Goal: Entertainment & Leisure: Consume media (video, audio)

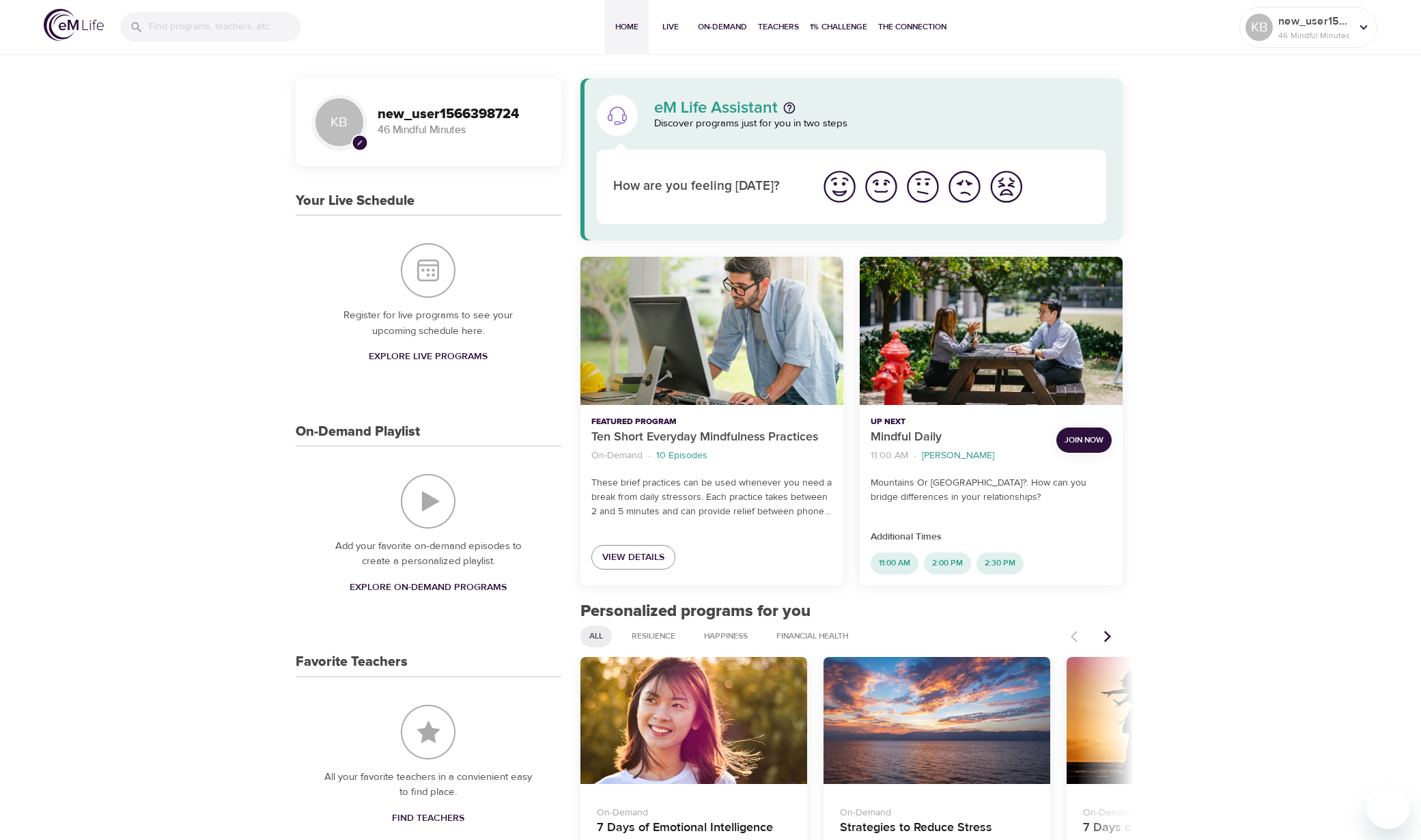
click at [759, 343] on div "Ten Short Everyday Mindfulness Practices" at bounding box center [711, 331] width 263 height 148
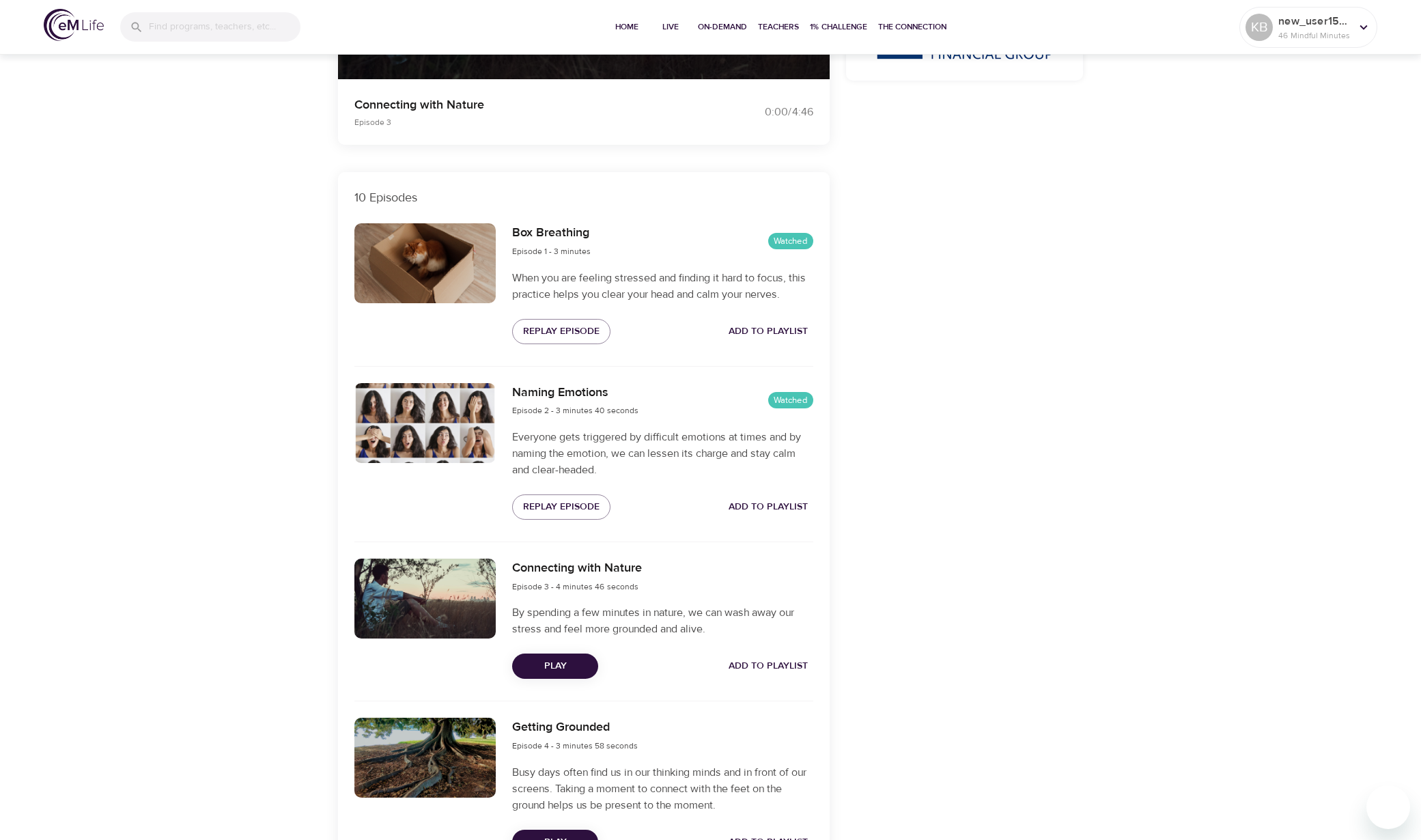
scroll to position [478, 0]
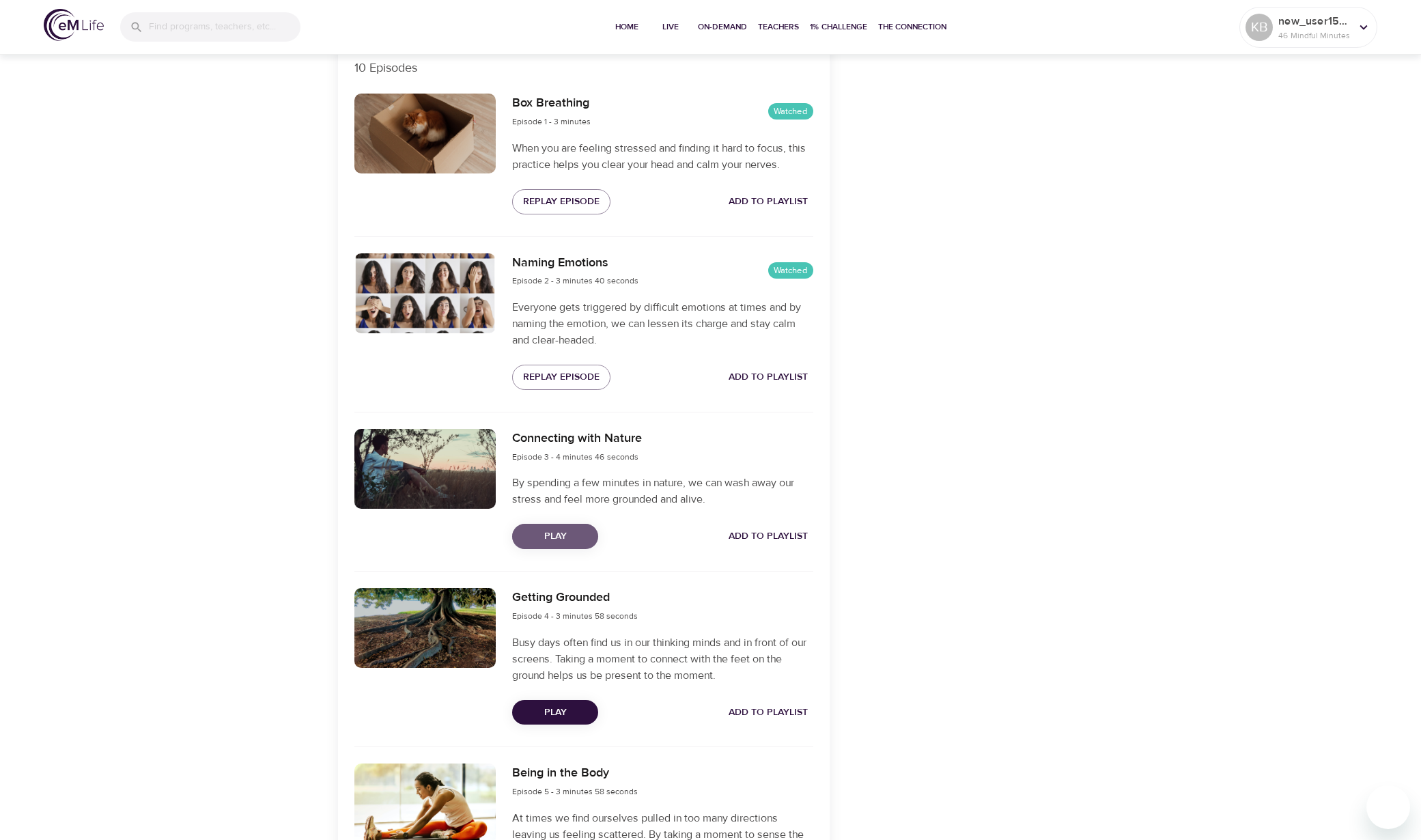
click at [534, 533] on span "Play" at bounding box center [555, 536] width 64 height 17
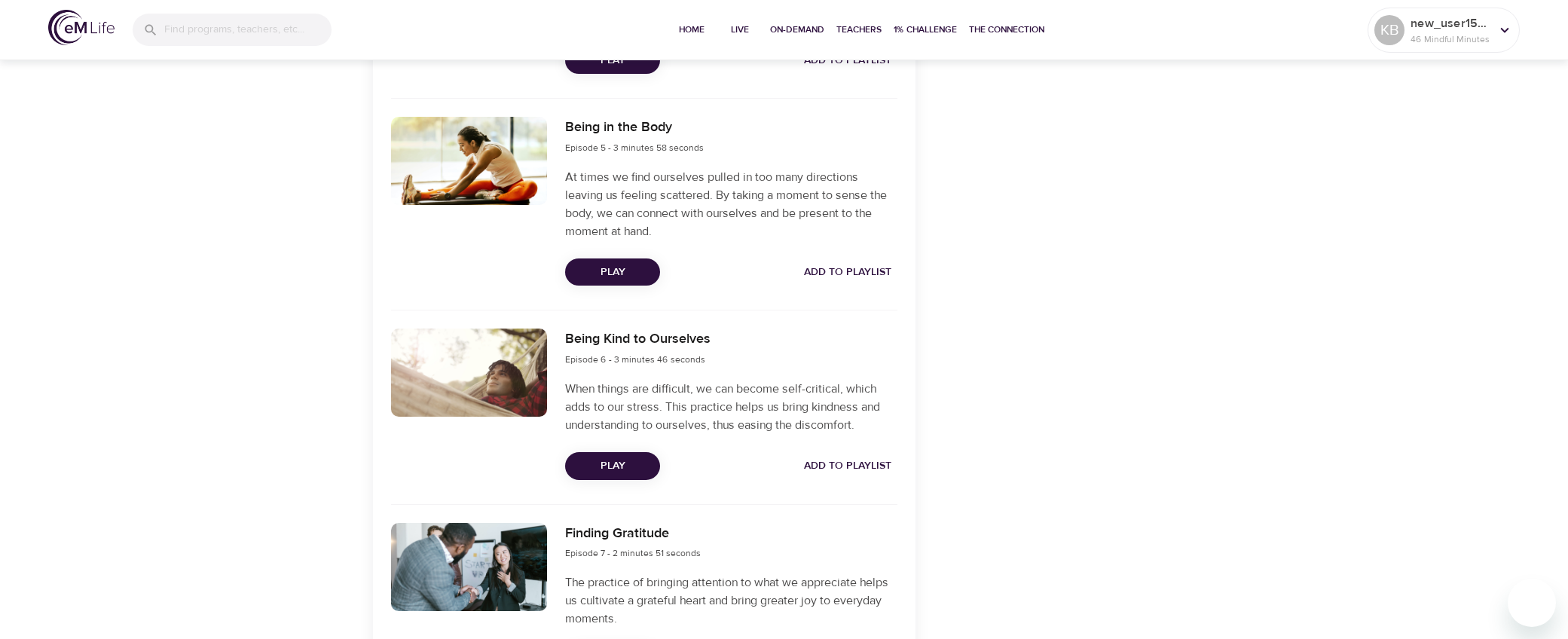
scroll to position [1431, 0]
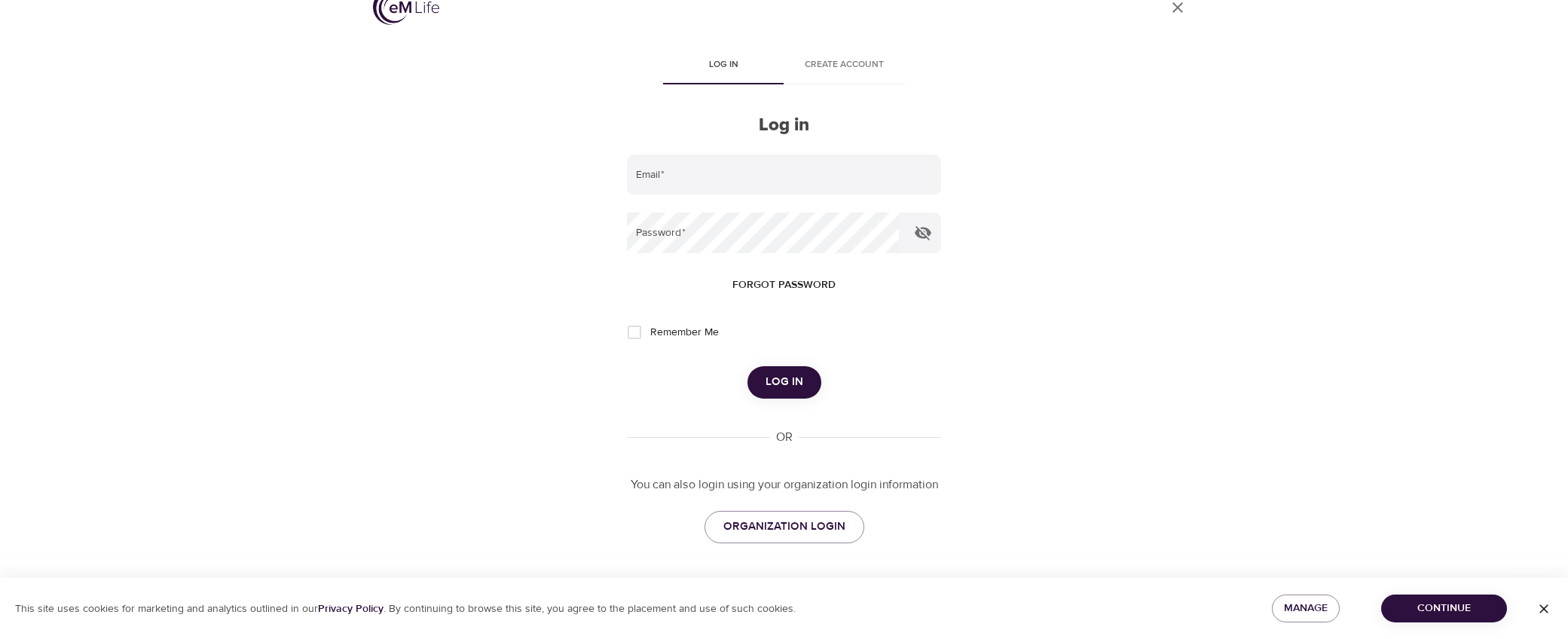
scroll to position [28, 0]
